Goal: Transaction & Acquisition: Download file/media

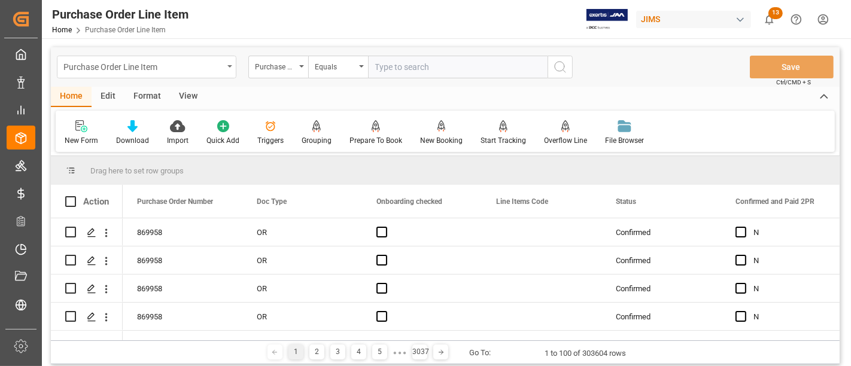
click at [219, 64] on div "Purchase Order Line Item" at bounding box center [143, 66] width 160 height 15
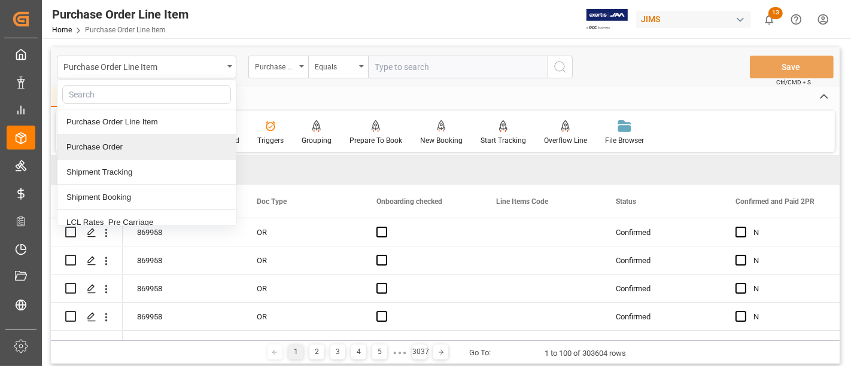
click at [124, 141] on div "Purchase Order" at bounding box center [146, 147] width 178 height 25
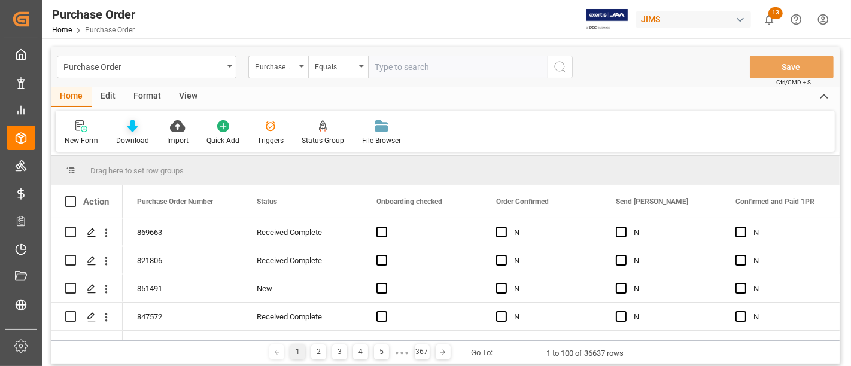
click at [135, 130] on icon at bounding box center [132, 126] width 10 height 12
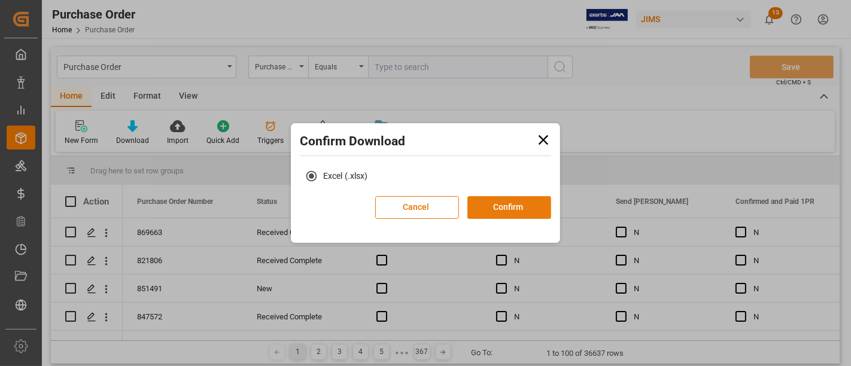
click at [485, 211] on button "Confirm" at bounding box center [509, 207] width 84 height 23
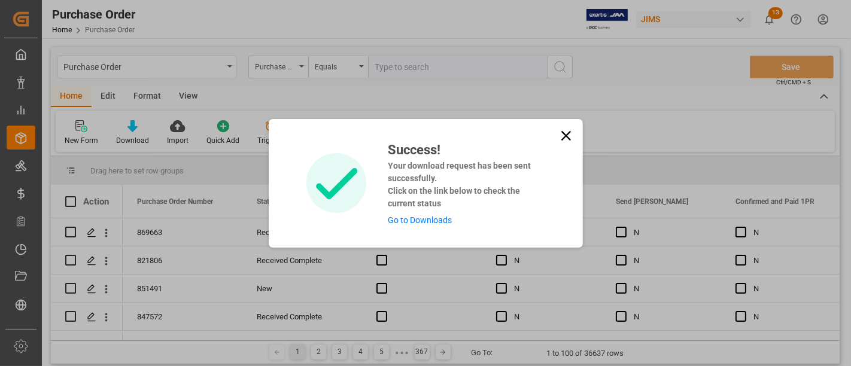
click at [425, 223] on link "Go to Downloads" at bounding box center [420, 220] width 64 height 10
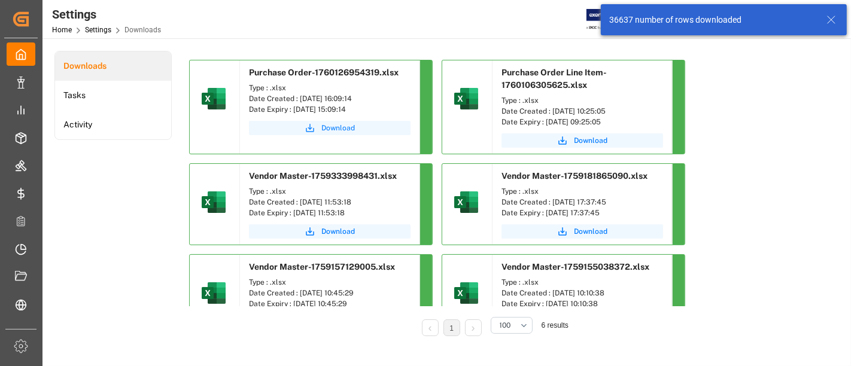
click at [349, 127] on span "Download" at bounding box center [338, 128] width 34 height 11
